Goal: Find specific page/section: Find specific page/section

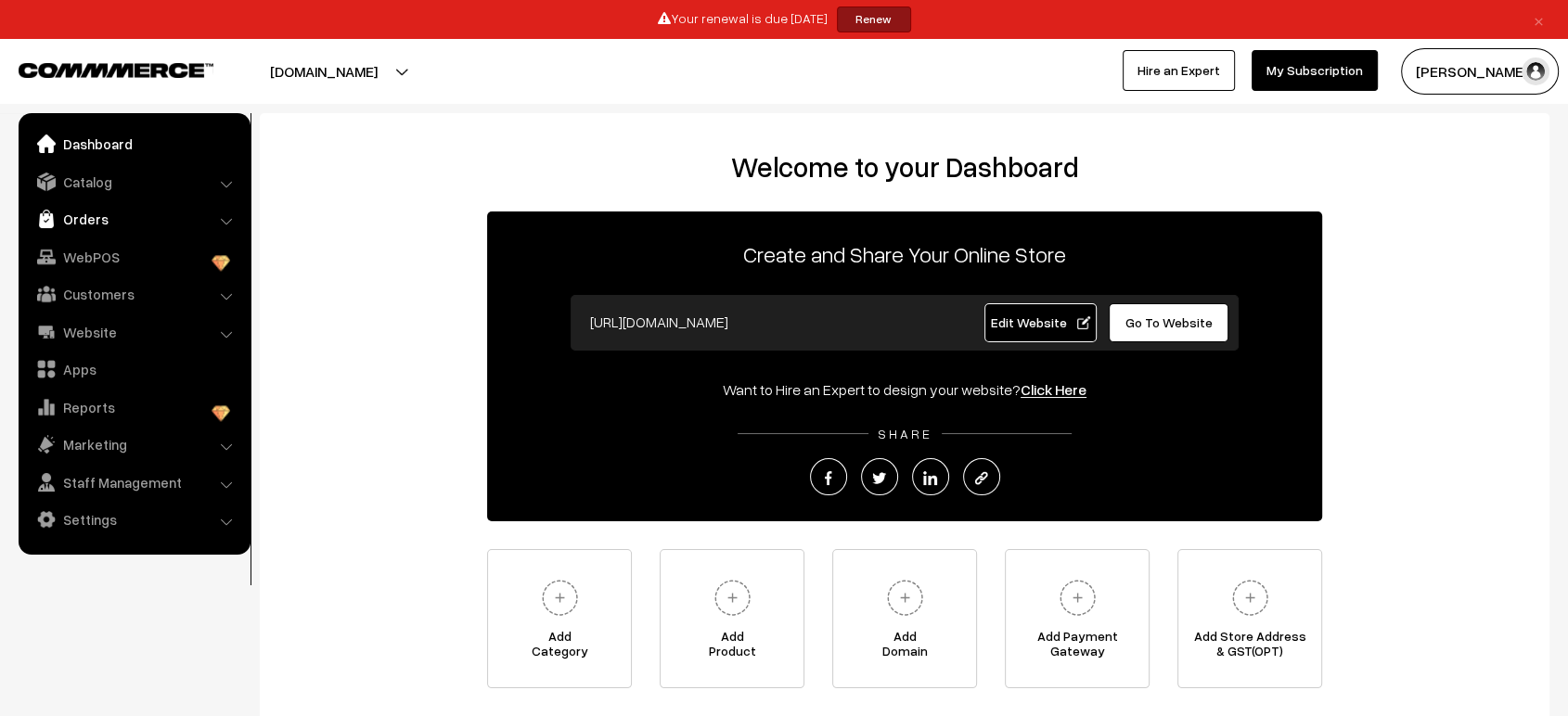
click at [73, 224] on link "Orders" at bounding box center [133, 219] width 221 height 33
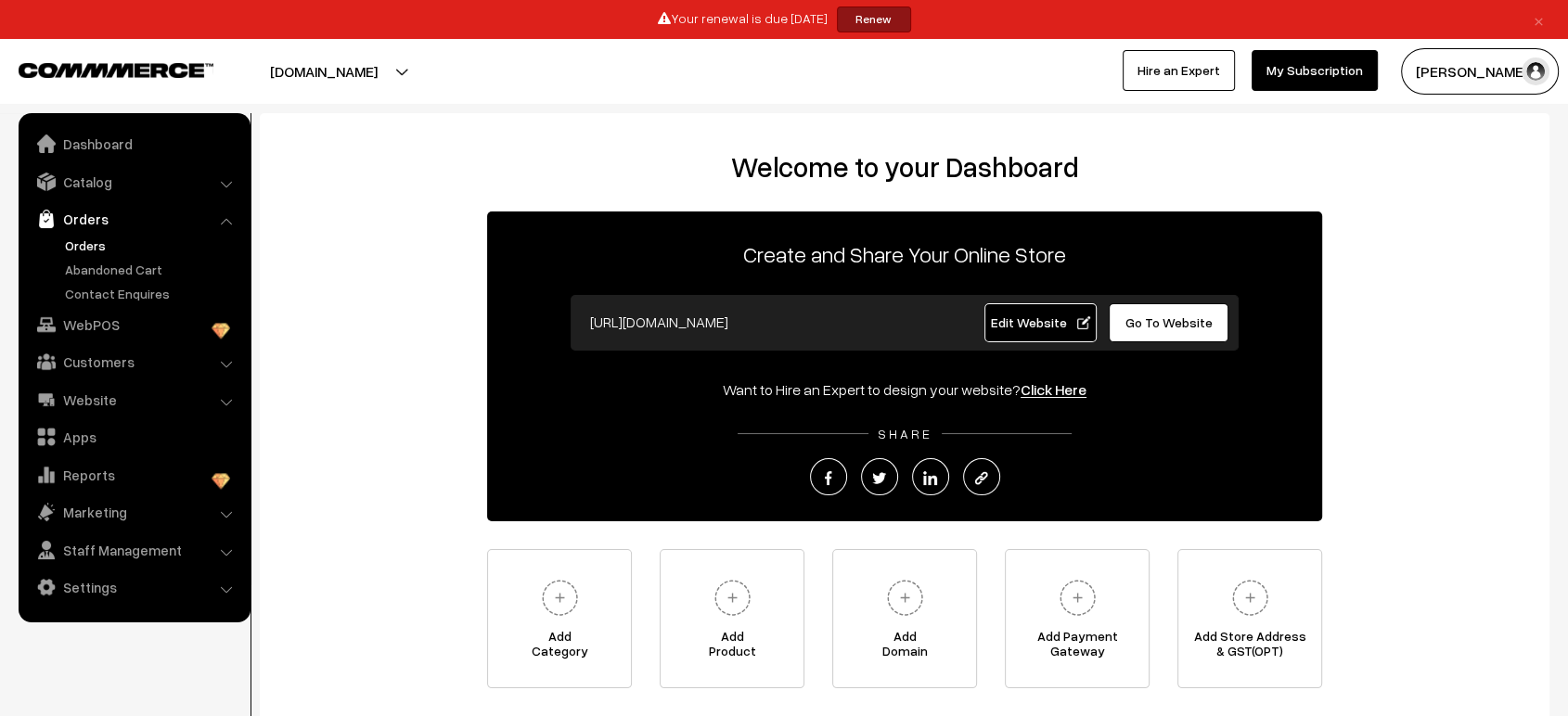
click at [83, 243] on link "Orders" at bounding box center [152, 246] width 184 height 20
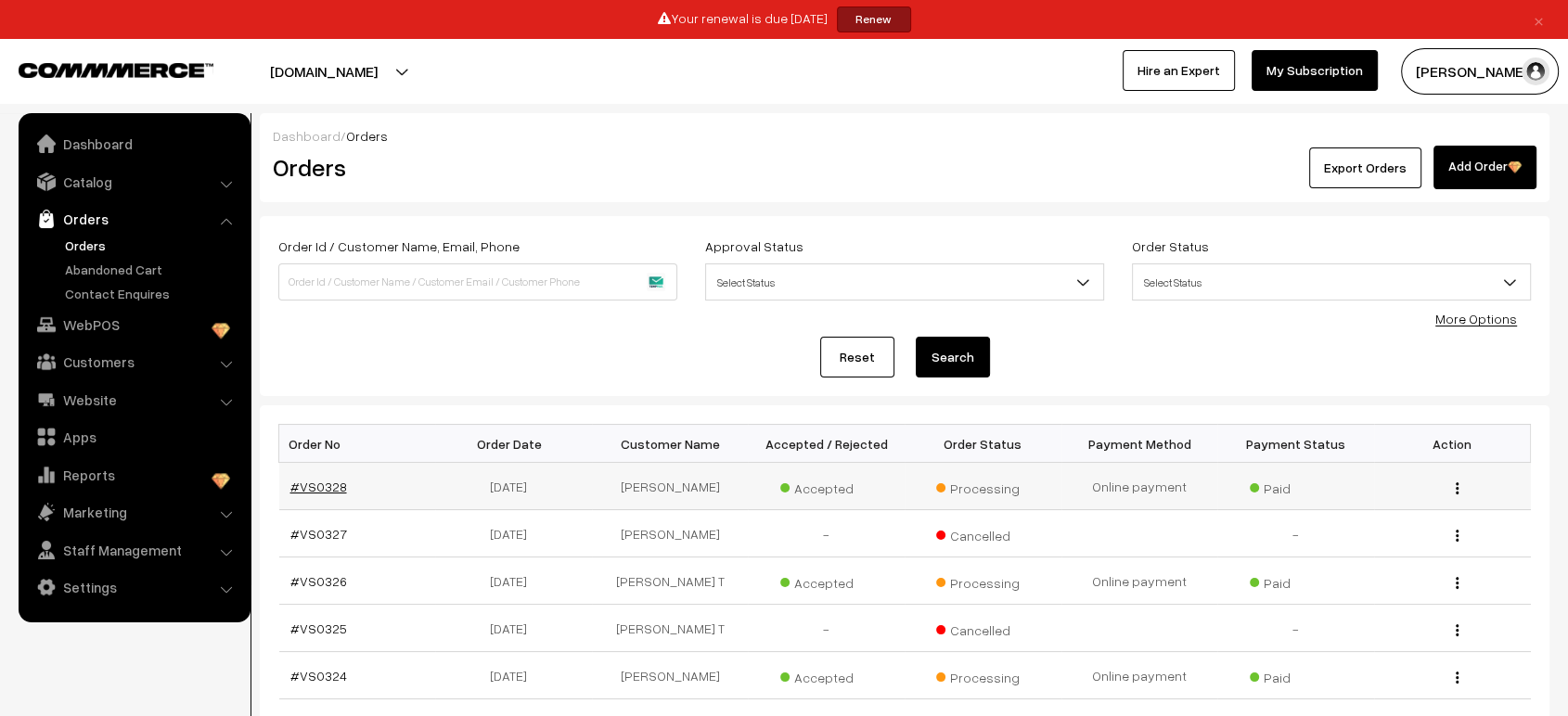
click at [318, 491] on link "#VS0328" at bounding box center [319, 486] width 57 height 16
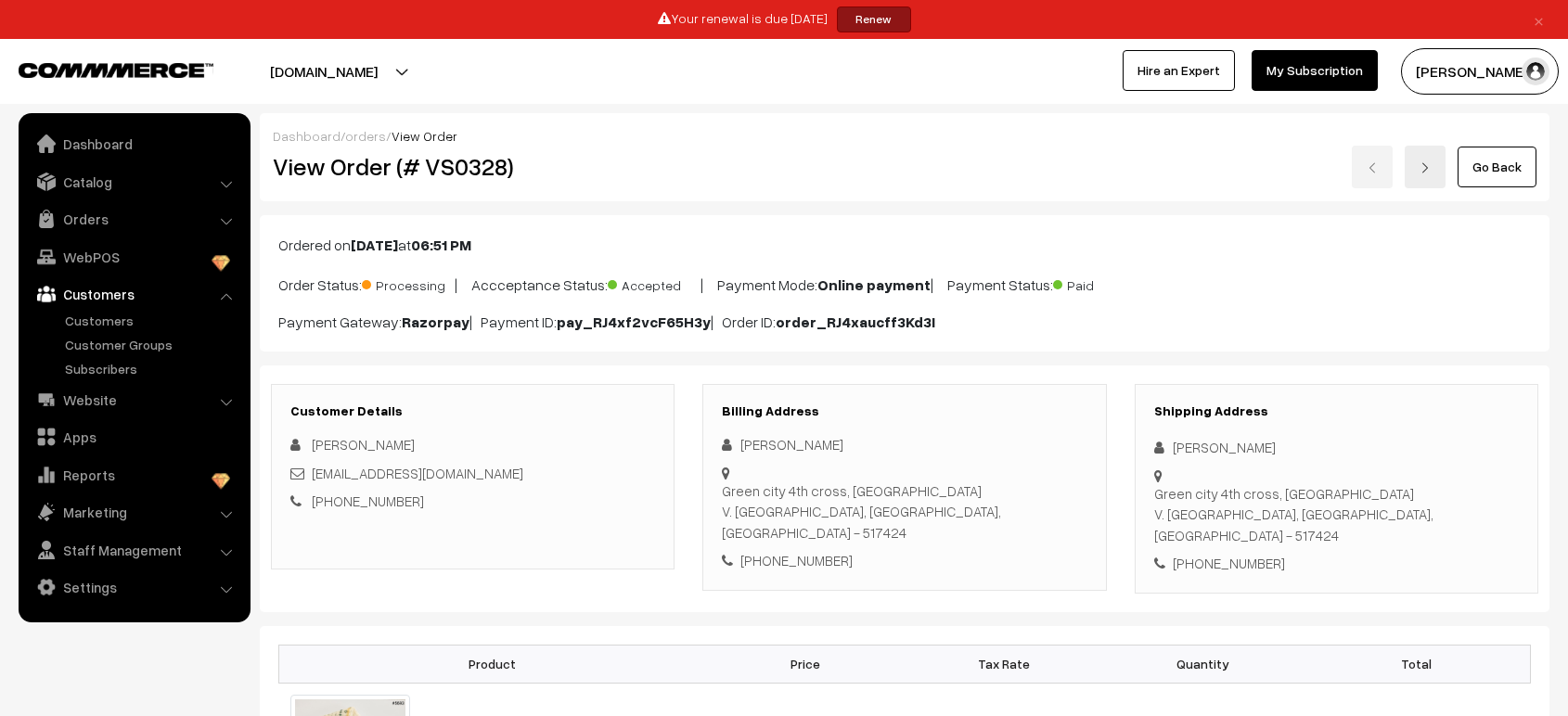
scroll to position [206, 0]
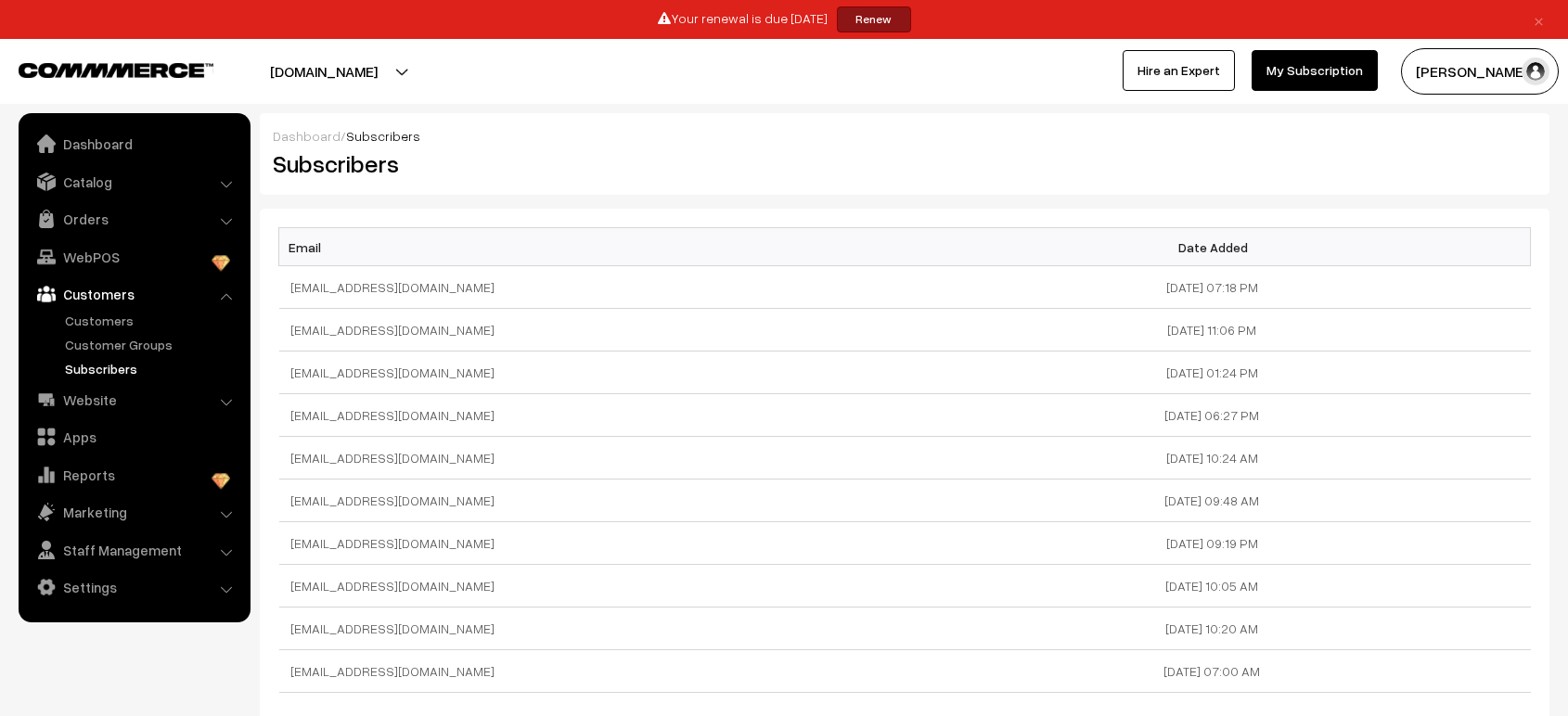
scroll to position [208, 0]
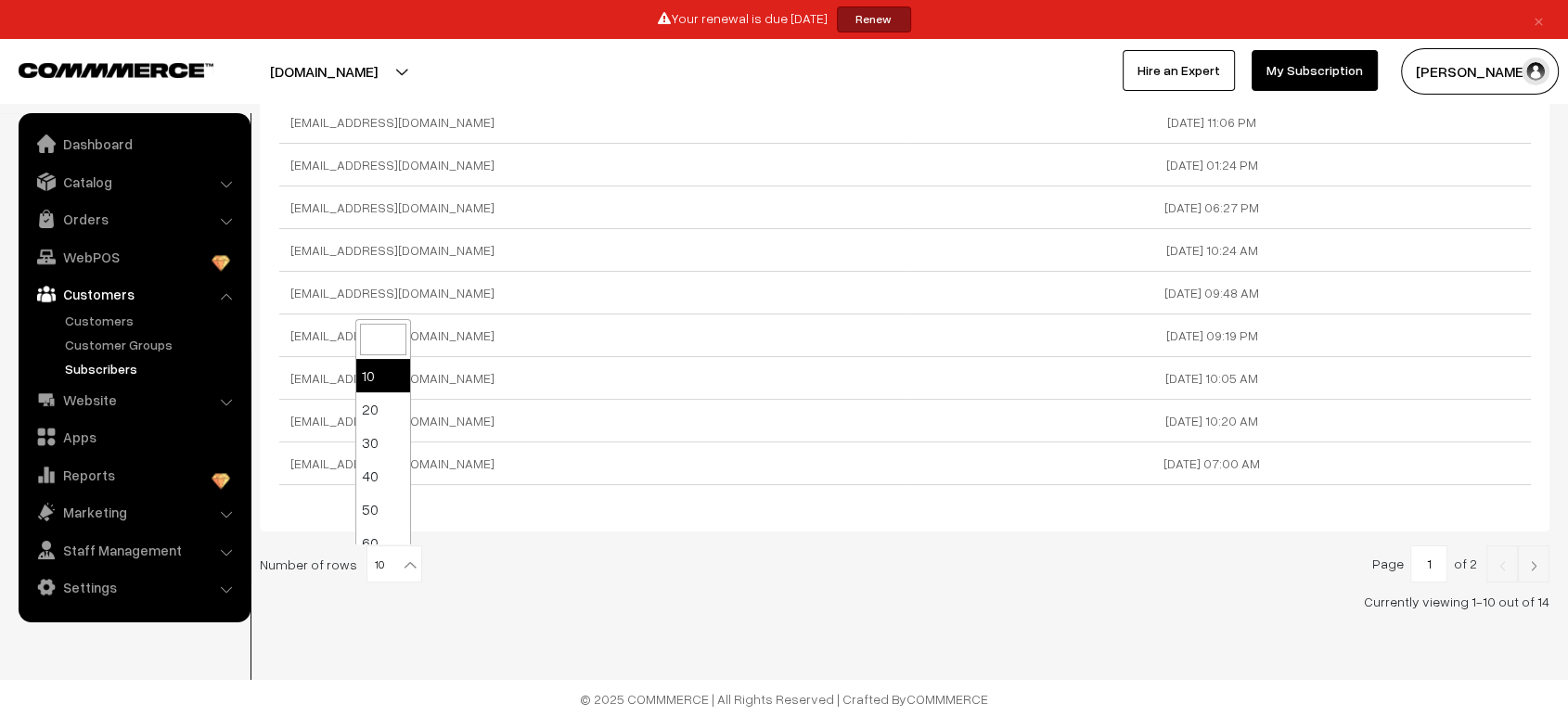
click at [368, 562] on span "10" at bounding box center [394, 564] width 54 height 37
select select "60"
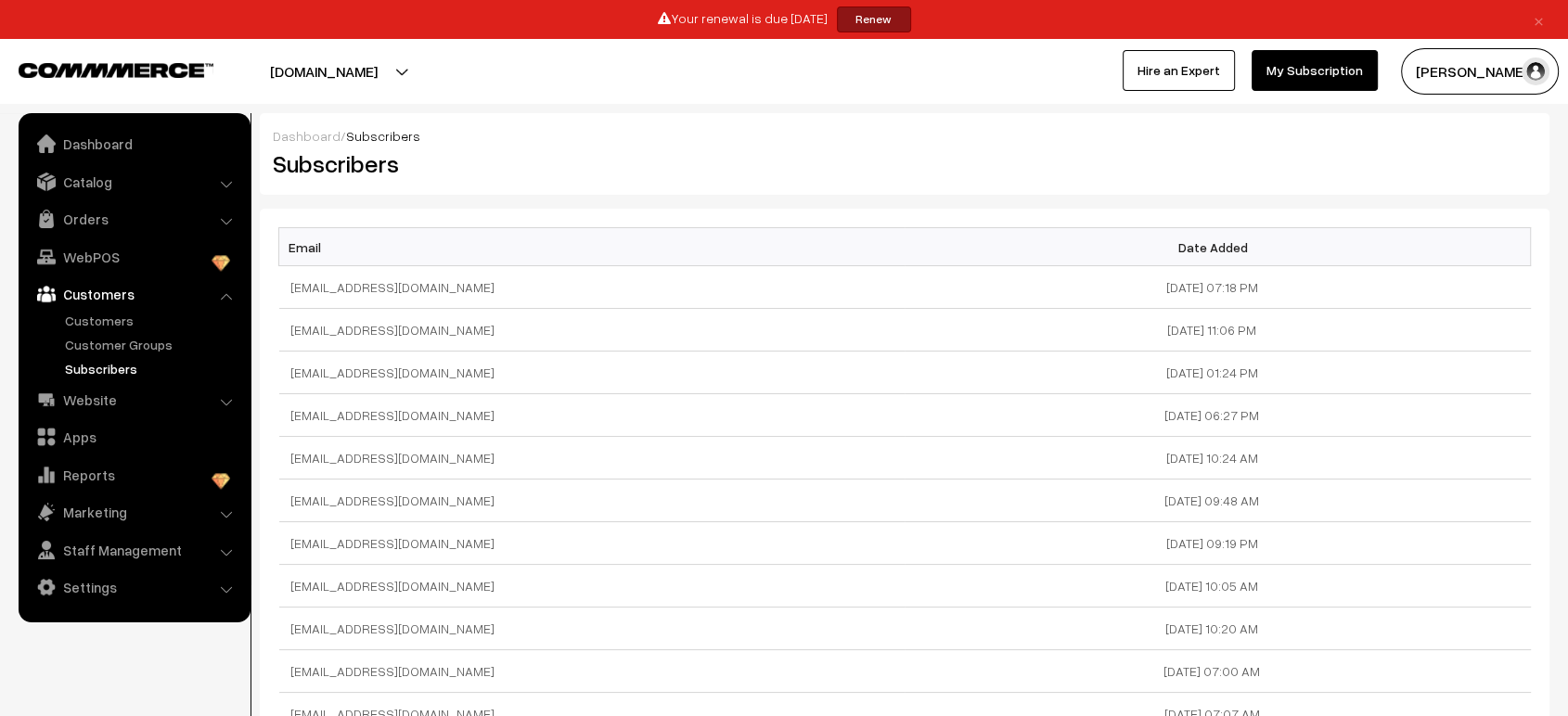
click at [125, 237] on ul "Dashboard Catalog" at bounding box center [135, 367] width 232 height 509
click at [111, 282] on link "Customers" at bounding box center [133, 294] width 221 height 33
click at [157, 222] on link "Orders" at bounding box center [133, 219] width 221 height 33
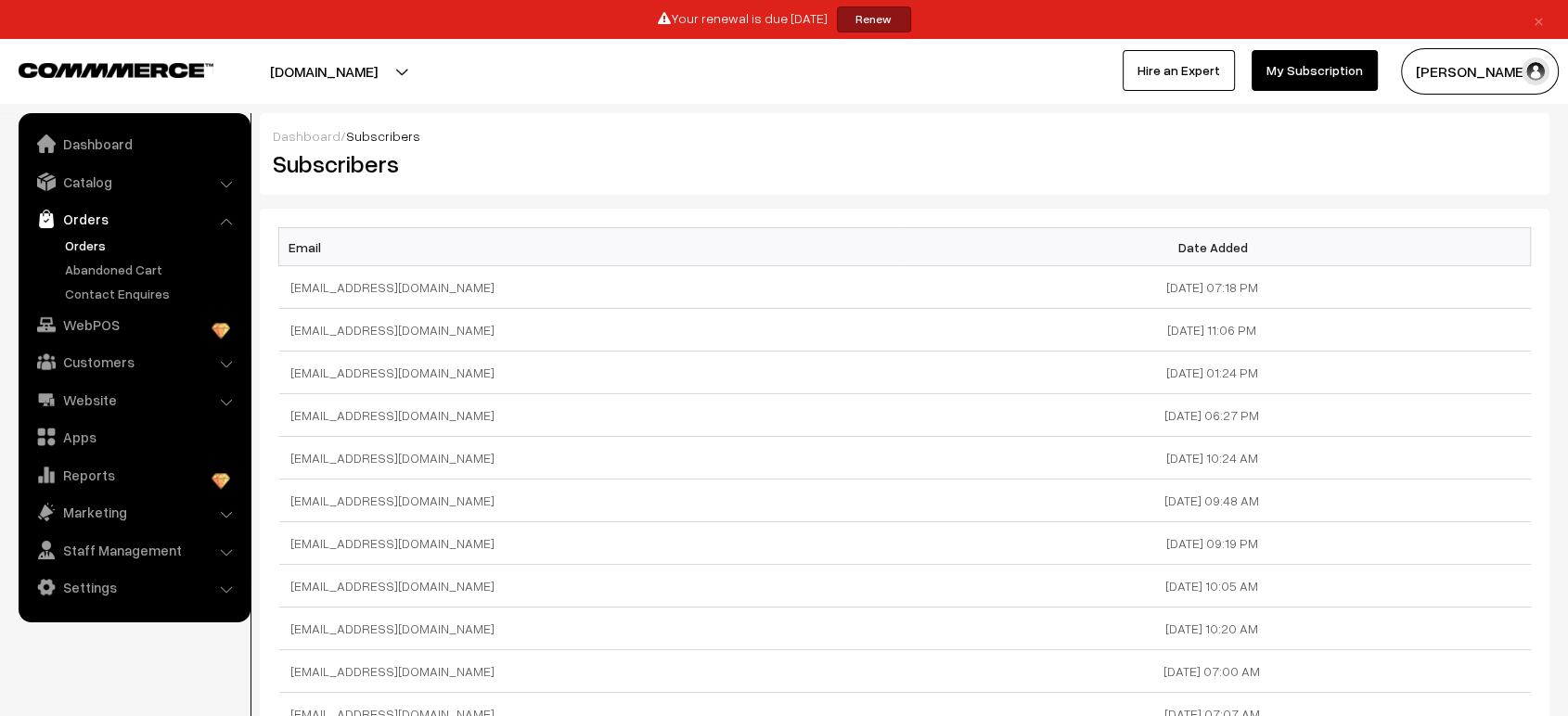
click at [112, 244] on link "Orders" at bounding box center [152, 246] width 184 height 20
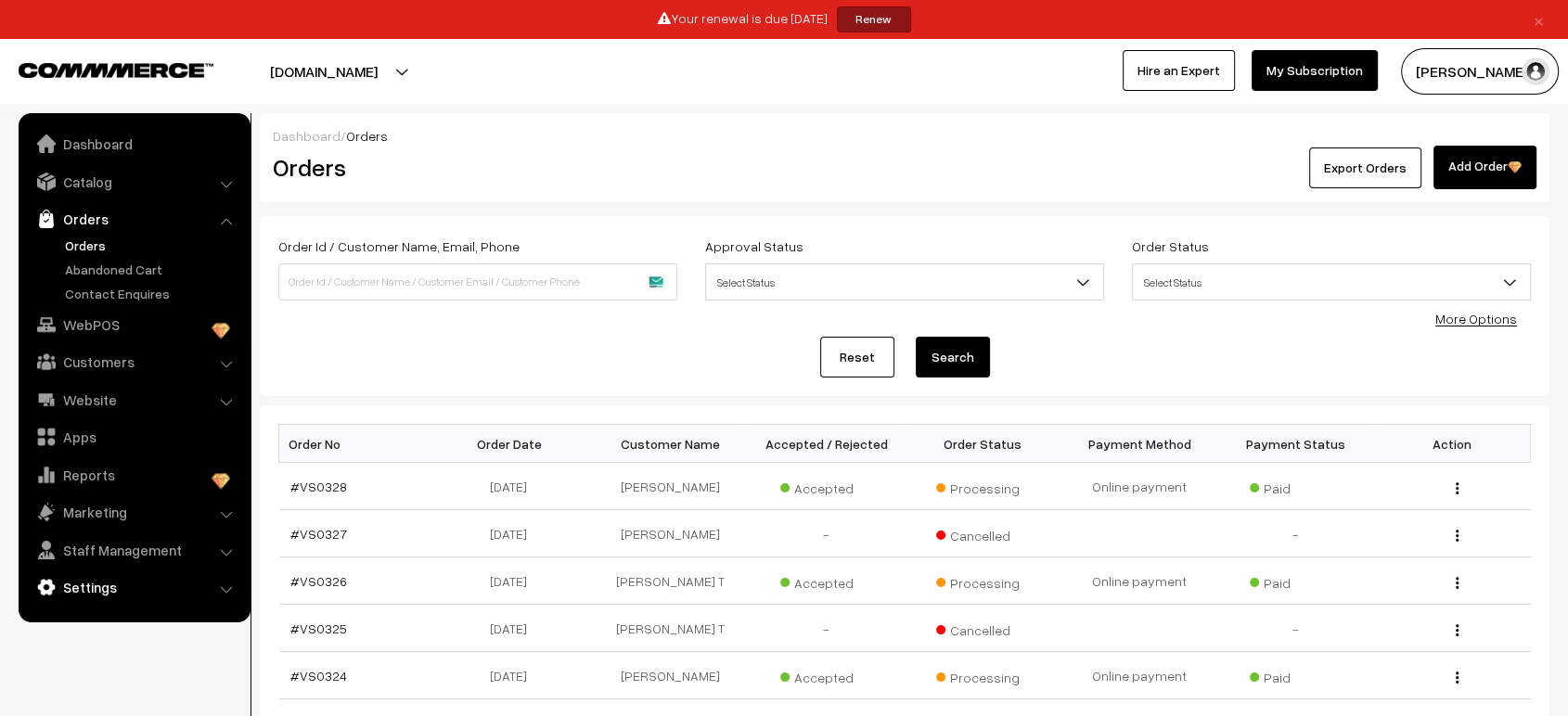
click at [105, 577] on link "Settings" at bounding box center [133, 586] width 221 height 33
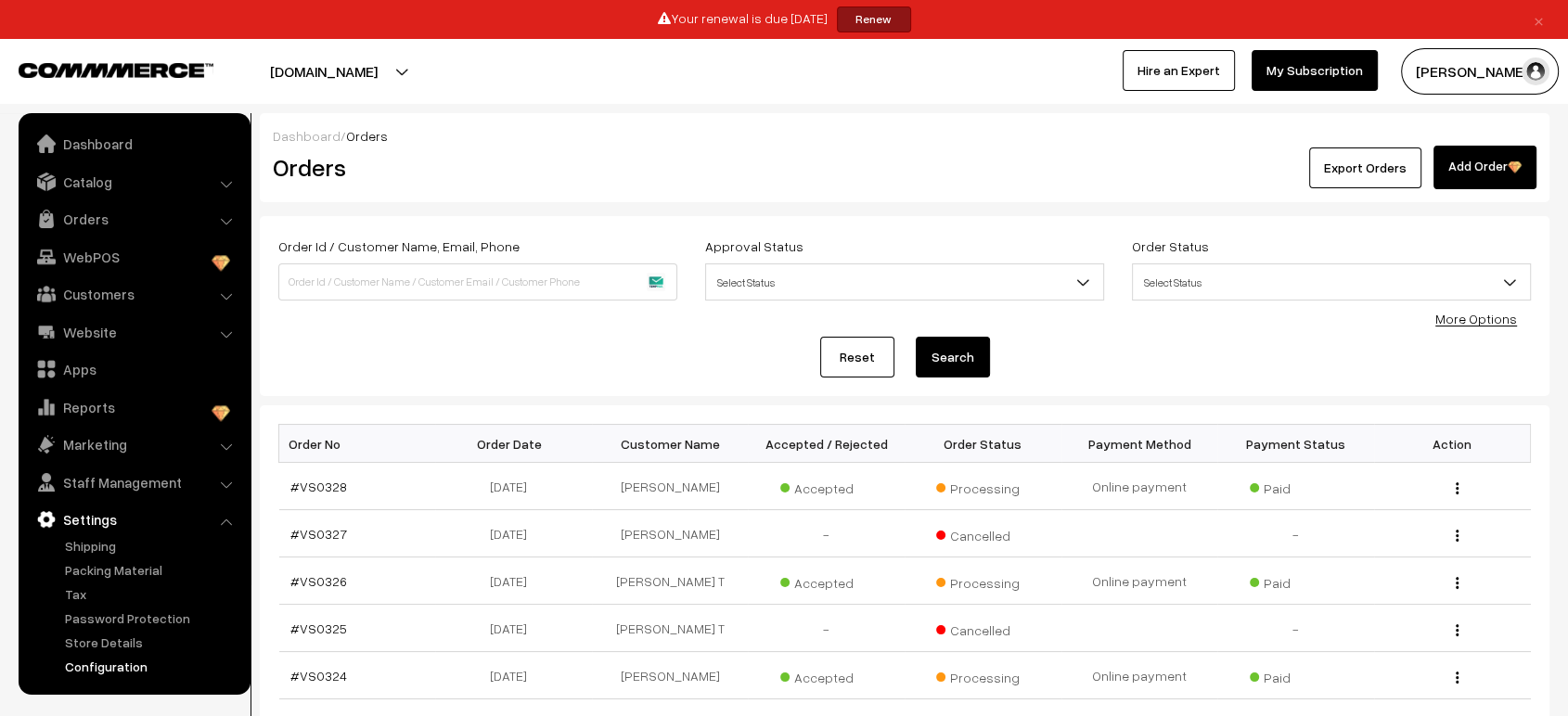
click at [97, 668] on link "Configuration" at bounding box center [152, 667] width 184 height 20
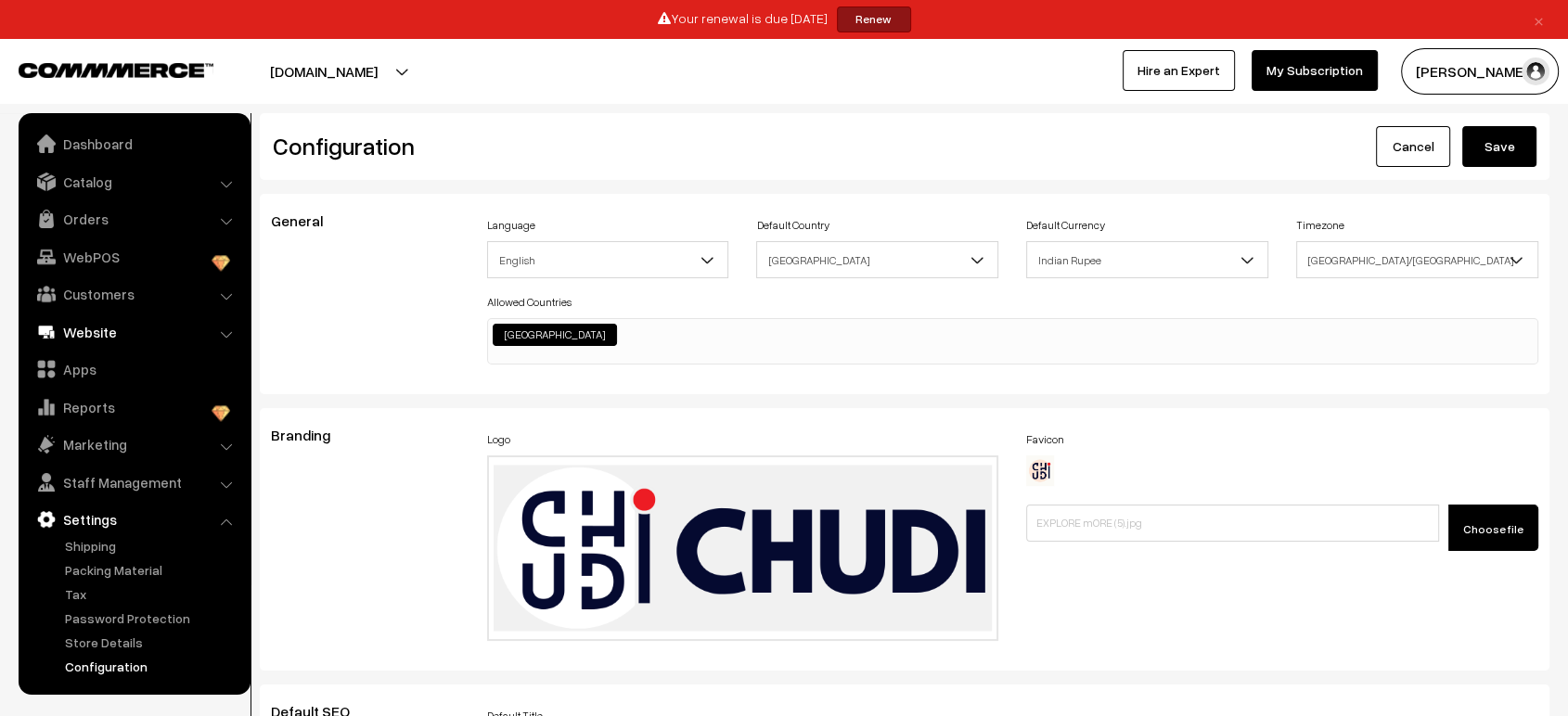
scroll to position [1492, 0]
click at [95, 323] on link "Website" at bounding box center [133, 332] width 221 height 33
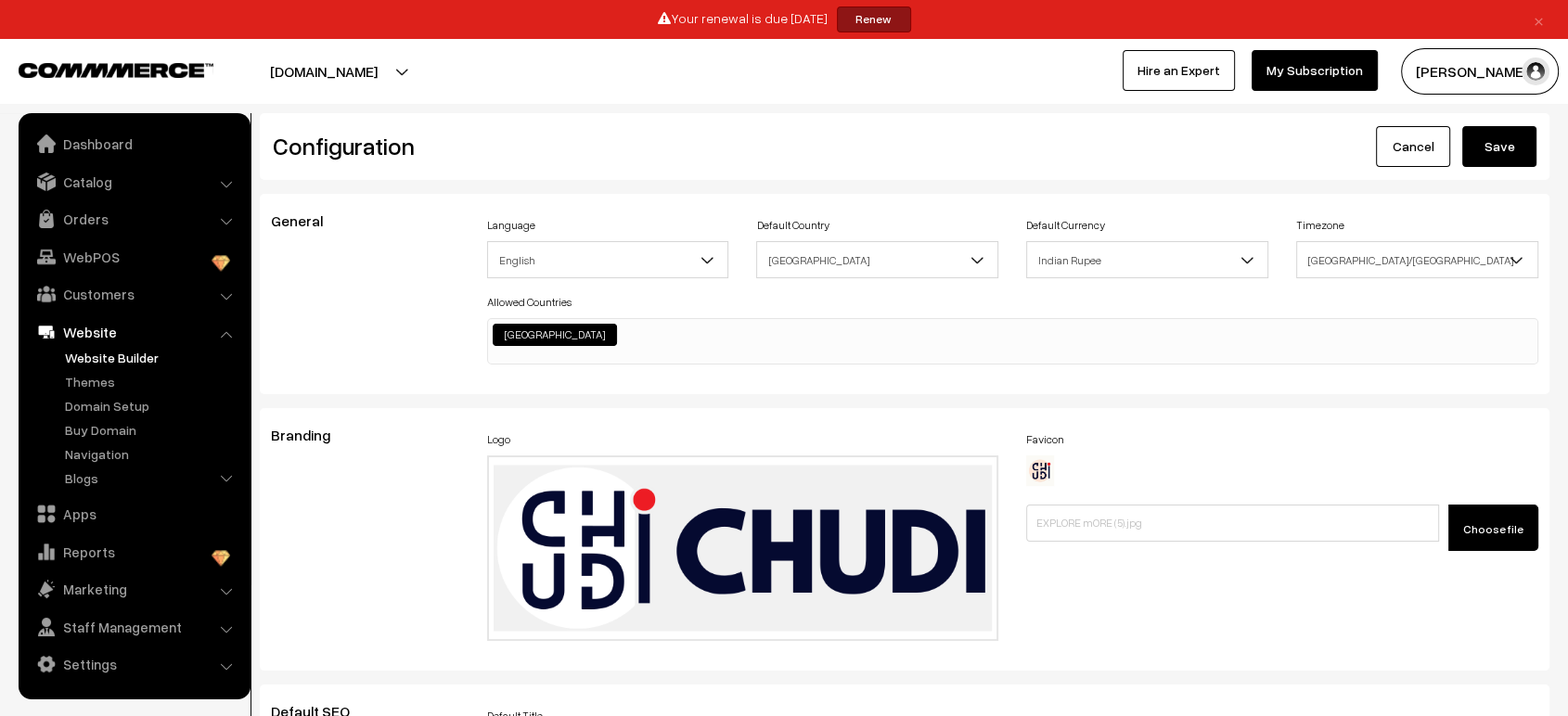
click at [102, 351] on link "Website Builder" at bounding box center [152, 358] width 184 height 20
